Goal: Navigation & Orientation: Find specific page/section

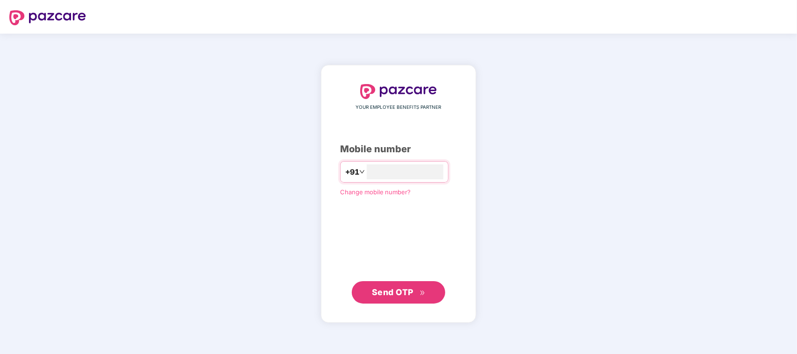
type input "**********"
click at [397, 295] on span "Send OTP" at bounding box center [393, 292] width 42 height 10
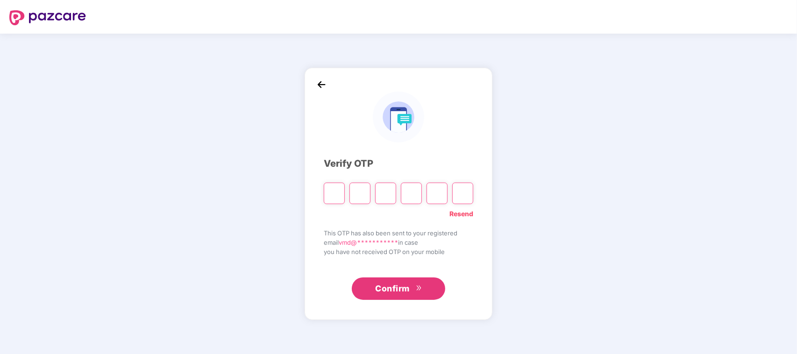
type input "*"
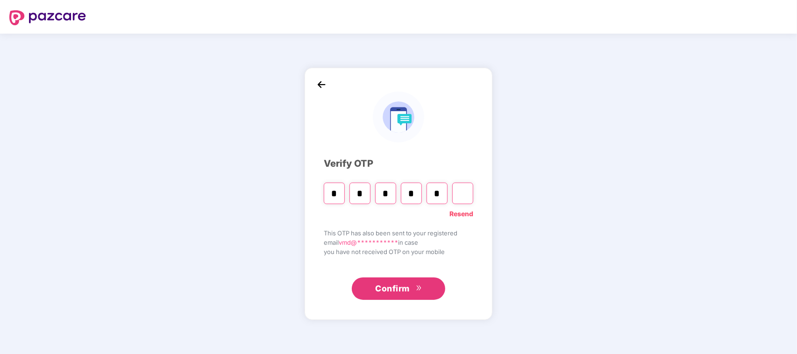
type input "*"
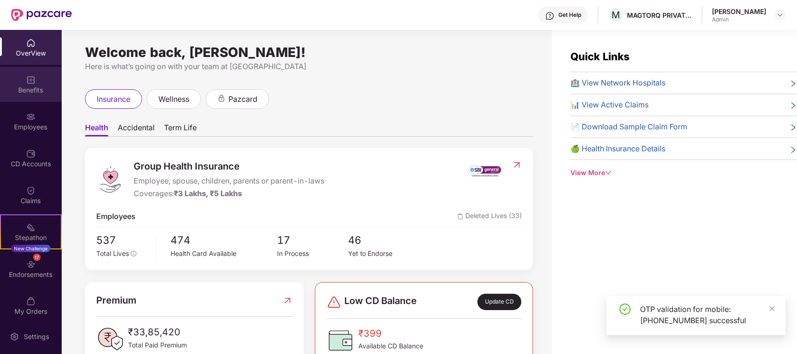
click at [29, 87] on div "Benefits" at bounding box center [31, 89] width 62 height 9
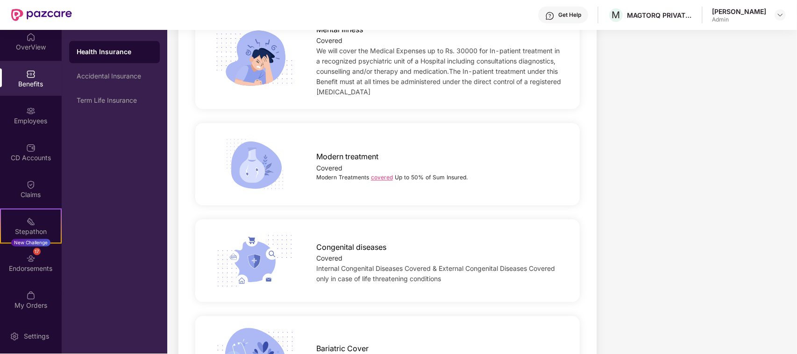
scroll to position [1716, 0]
